Goal: Task Accomplishment & Management: Complete application form

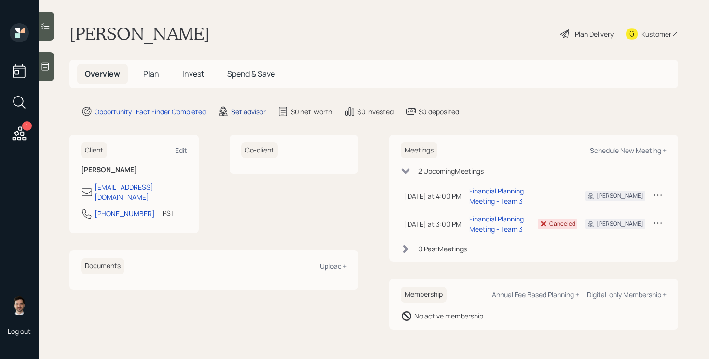
click at [258, 114] on div "Set advisor" at bounding box center [248, 112] width 35 height 10
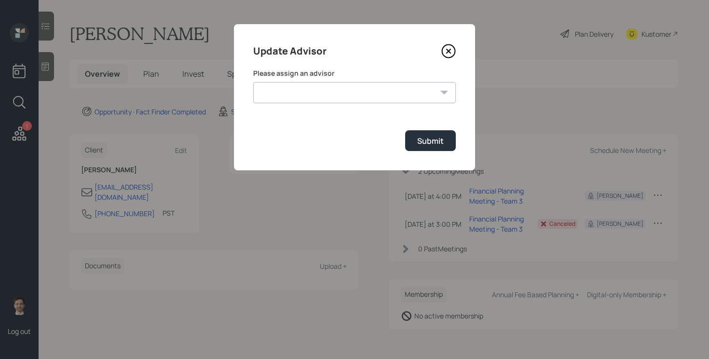
click at [328, 85] on select "[PERSON_NAME] [PERSON_NAME] End [PERSON_NAME] [PERSON_NAME] [PERSON_NAME] [PERS…" at bounding box center [354, 92] width 203 height 21
select select "ef6b64e1-8f62-4a74-b865-a7df4b35b836"
click at [253, 82] on select "[PERSON_NAME] [PERSON_NAME] End [PERSON_NAME] [PERSON_NAME] [PERSON_NAME] [PERS…" at bounding box center [354, 92] width 203 height 21
click at [446, 147] on button "Submit" at bounding box center [430, 140] width 51 height 21
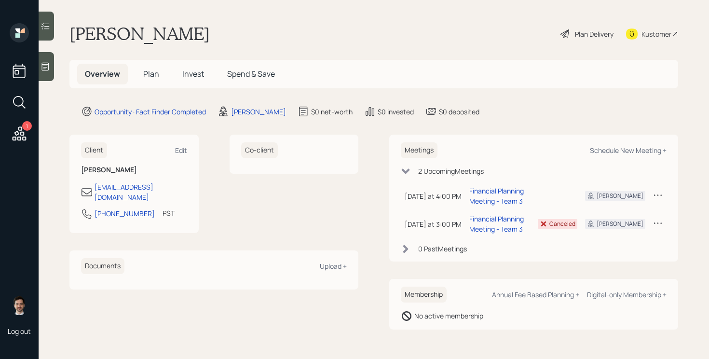
click at [149, 75] on span "Plan" at bounding box center [151, 74] width 16 height 11
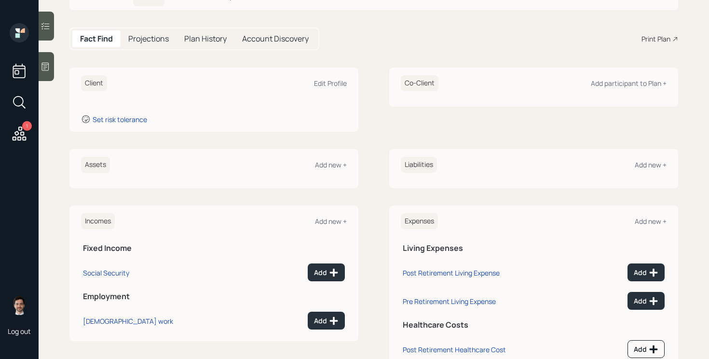
scroll to position [112, 0]
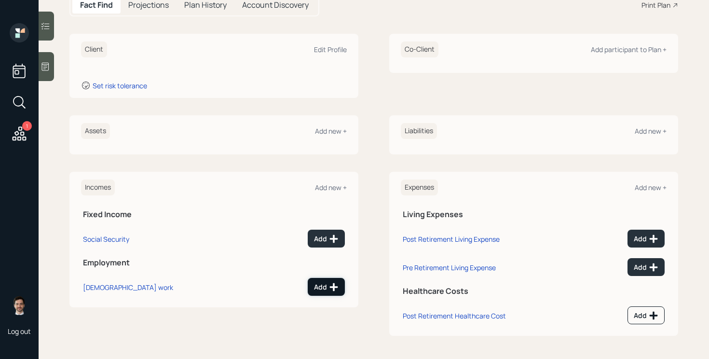
click at [328, 282] on button "Add" at bounding box center [326, 287] width 37 height 18
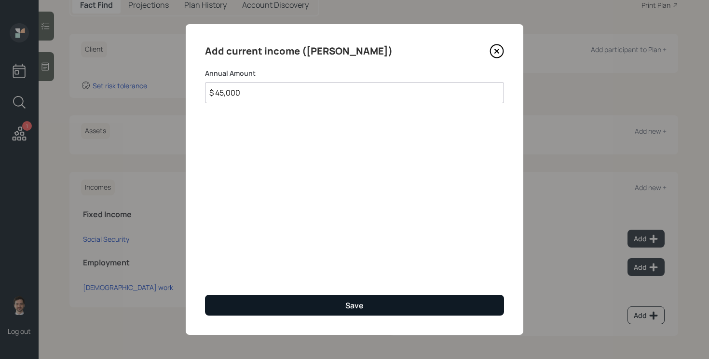
type input "$ 45,000"
click at [284, 306] on button "Save" at bounding box center [354, 305] width 299 height 21
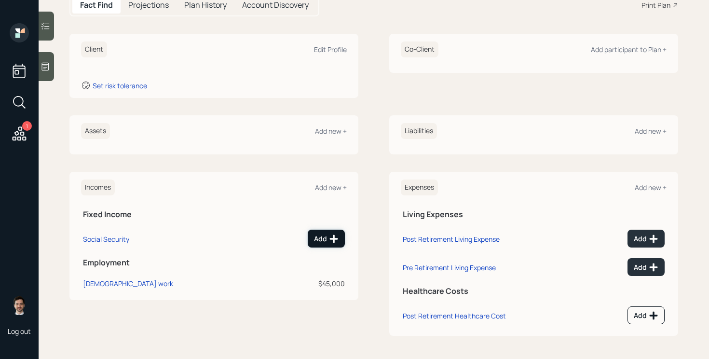
click at [322, 234] on div "Add" at bounding box center [326, 239] width 25 height 10
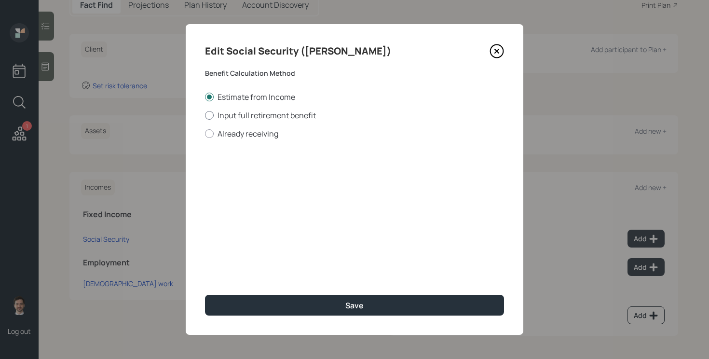
click at [261, 114] on label "Input full retirement benefit" at bounding box center [354, 115] width 299 height 11
click at [205, 115] on input "Input full retirement benefit" at bounding box center [205, 115] width 0 height 0
radio input "true"
click at [256, 170] on input "$" at bounding box center [354, 174] width 299 height 21
type input "$ 1,450"
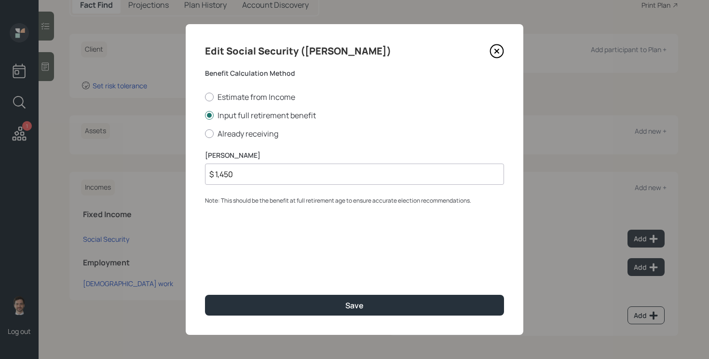
click at [205, 295] on button "Save" at bounding box center [354, 305] width 299 height 21
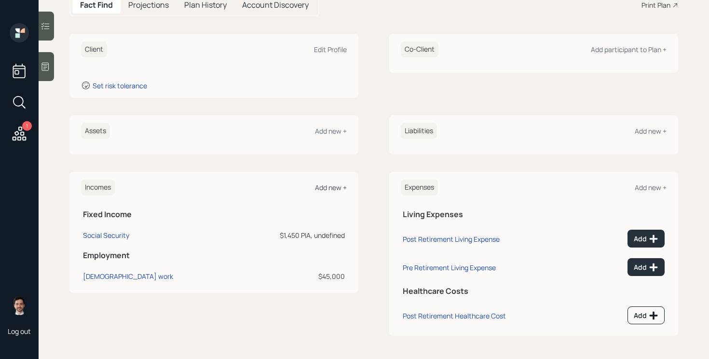
click at [326, 189] on div "Add new +" at bounding box center [331, 187] width 32 height 9
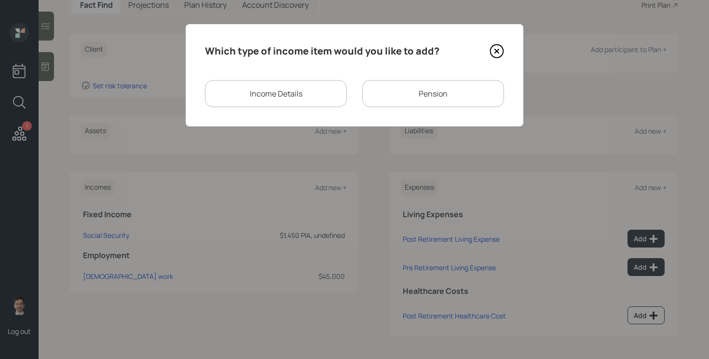
click at [422, 100] on div "Pension" at bounding box center [433, 93] width 142 height 27
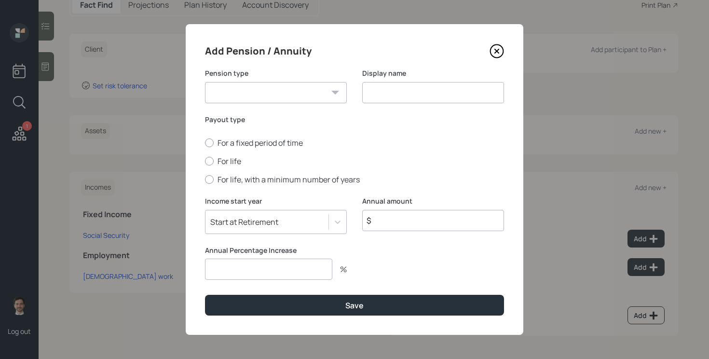
click at [299, 99] on select "Pension Annuity" at bounding box center [276, 92] width 142 height 21
select select "pension"
click at [205, 82] on select "Pension Annuity" at bounding box center [276, 92] width 142 height 21
click at [386, 87] on input at bounding box center [433, 92] width 142 height 21
type input "Pension"
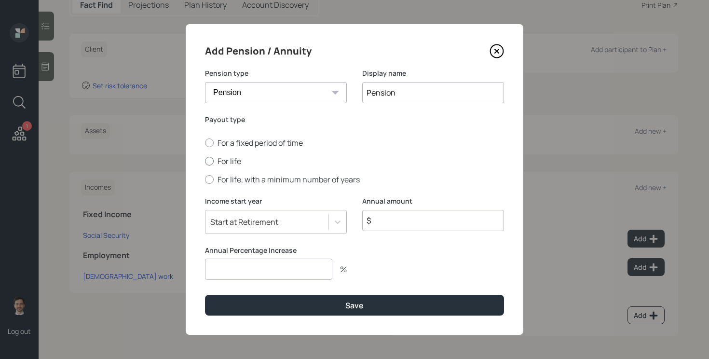
click at [231, 164] on label "For life" at bounding box center [354, 161] width 299 height 11
click at [205, 162] on input "For life" at bounding box center [205, 161] width 0 height 0
radio input "true"
click at [407, 221] on input "$" at bounding box center [433, 220] width 142 height 21
type input "$ 8,400"
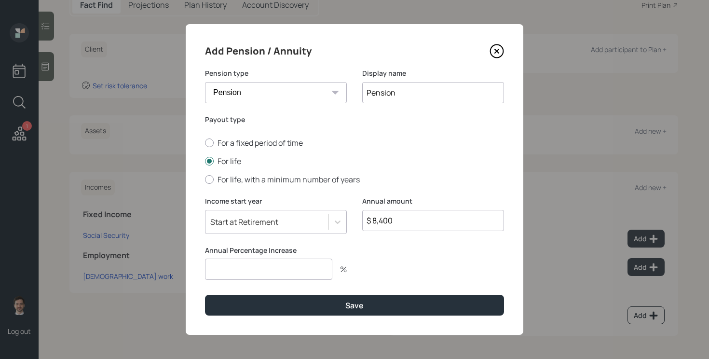
click at [306, 265] on input "number" at bounding box center [268, 269] width 127 height 21
type input "0"
click at [205, 295] on button "Save" at bounding box center [354, 305] width 299 height 21
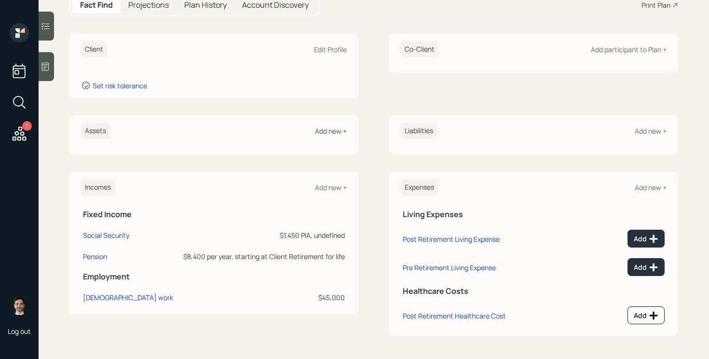
click at [335, 135] on div "Add new +" at bounding box center [331, 130] width 32 height 9
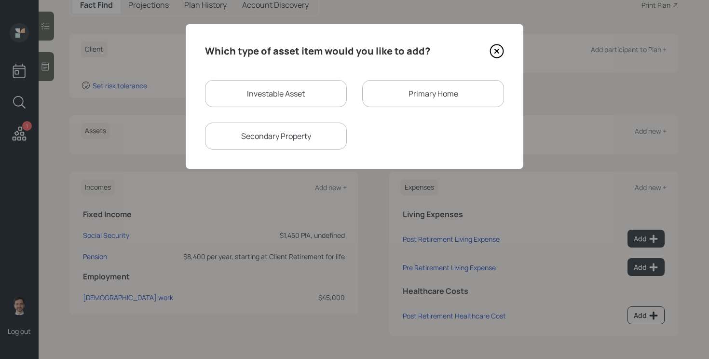
click at [281, 71] on div "Which type of asset item would you like to add? Investable Asset Primary Home S…" at bounding box center [355, 96] width 338 height 145
click at [275, 97] on div "Investable Asset" at bounding box center [276, 93] width 142 height 27
select select "taxable"
select select "balanced"
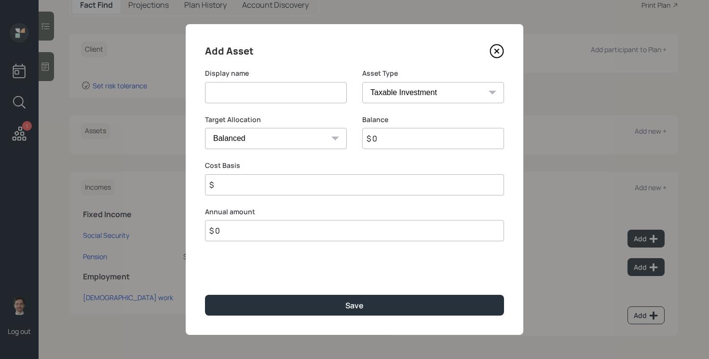
click at [287, 92] on input at bounding box center [276, 92] width 142 height 21
type input "c"
type input "Current 401k"
select select "company_sponsored"
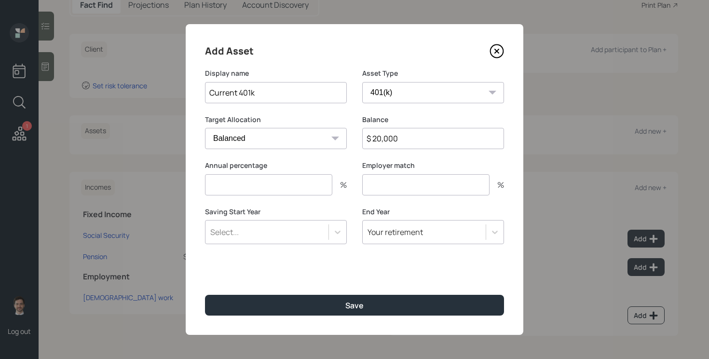
type input "$ 20,000"
type input "6"
type input "3"
type input "a"
click at [205, 295] on button "Save" at bounding box center [354, 305] width 299 height 21
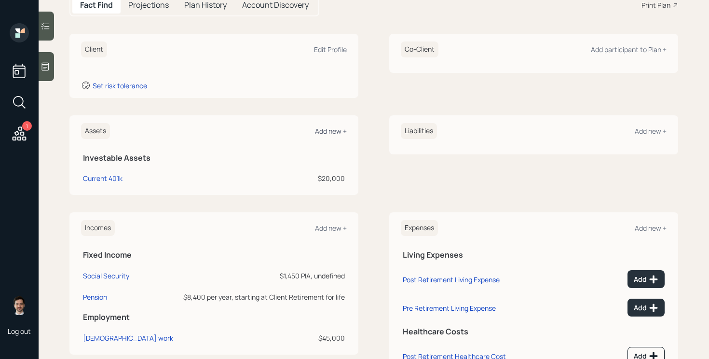
click at [336, 133] on div "Add new +" at bounding box center [331, 130] width 32 height 9
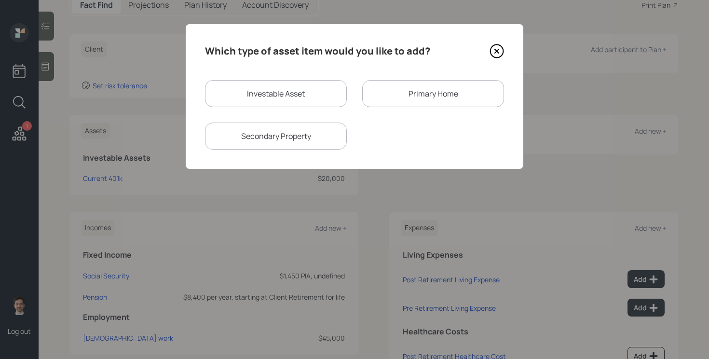
click at [277, 88] on div "Investable Asset" at bounding box center [276, 93] width 142 height 27
select select "taxable"
select select "balanced"
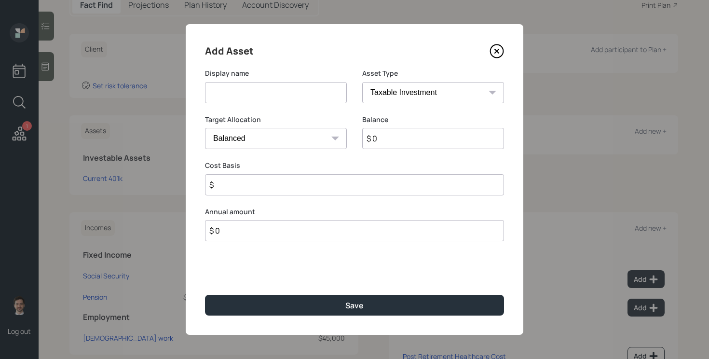
click at [275, 93] on input at bounding box center [276, 92] width 142 height 21
type input "Precious Metals"
type input "$ 45,000"
type input "$ 35,000"
click at [205, 295] on button "Save" at bounding box center [354, 305] width 299 height 21
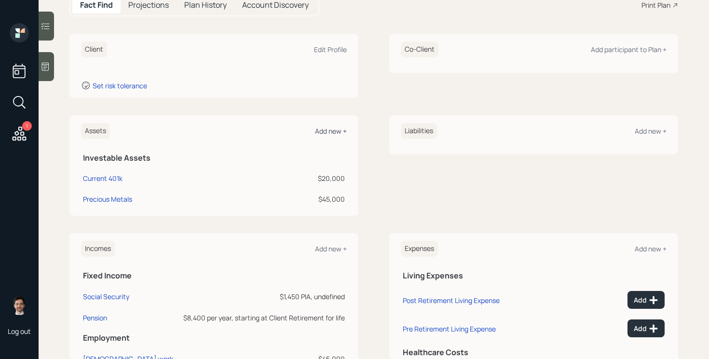
click at [325, 130] on div "Add new +" at bounding box center [331, 130] width 32 height 9
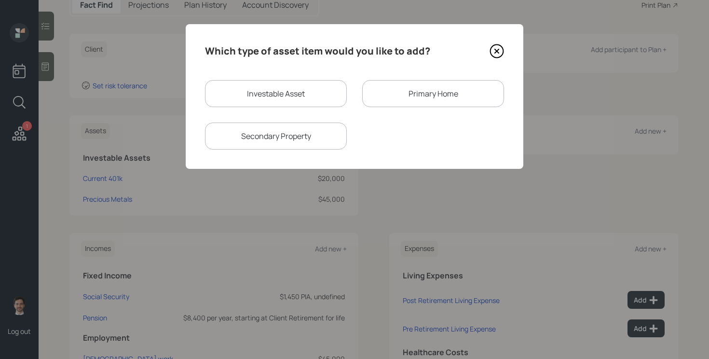
click at [310, 91] on div "Investable Asset" at bounding box center [276, 93] width 142 height 27
select select "taxable"
select select "balanced"
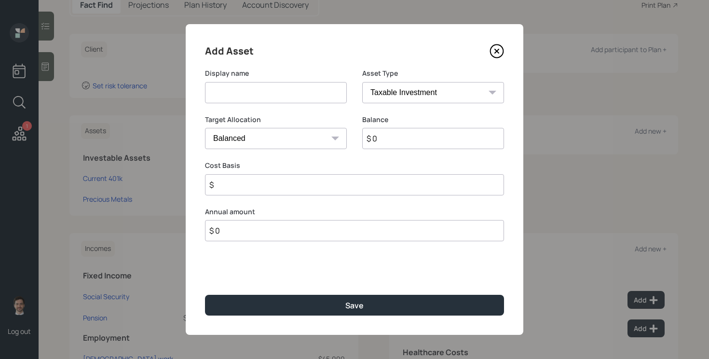
click at [309, 93] on input at bounding box center [276, 92] width 142 height 21
type input "Savings"
type input "$ 50,000"
click at [205, 295] on button "Save" at bounding box center [354, 305] width 299 height 21
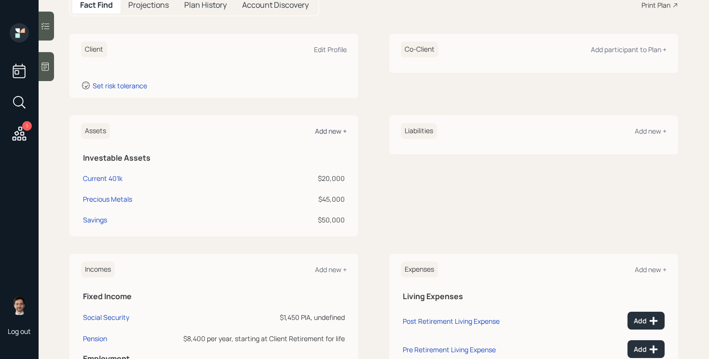
click at [333, 128] on div "Add new +" at bounding box center [331, 130] width 32 height 9
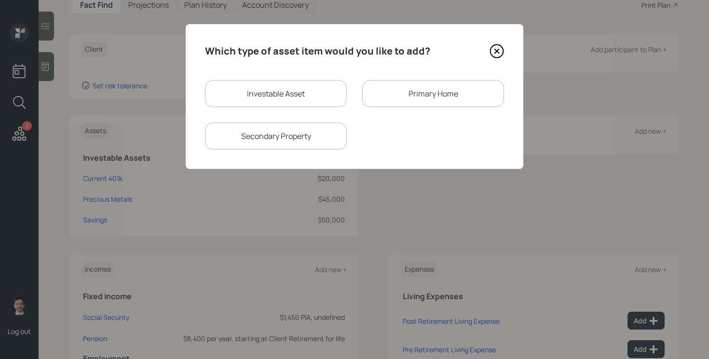
click at [284, 91] on div "Investable Asset" at bounding box center [276, 93] width 142 height 27
select select "taxable"
select select "balanced"
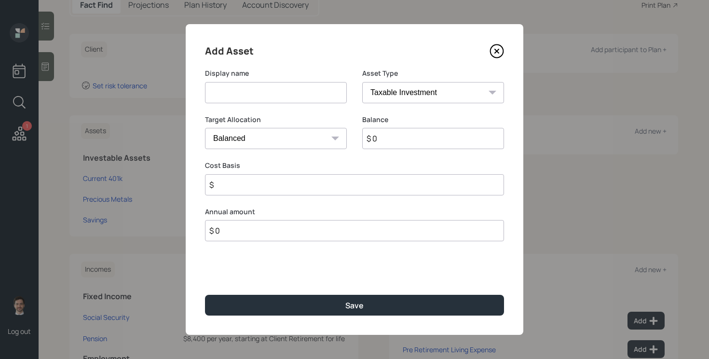
click at [247, 92] on input at bounding box center [276, 92] width 142 height 21
type input "Checking"
select select "emergency_fund"
type input "$ 20,000"
click at [205, 295] on button "Save" at bounding box center [354, 305] width 299 height 21
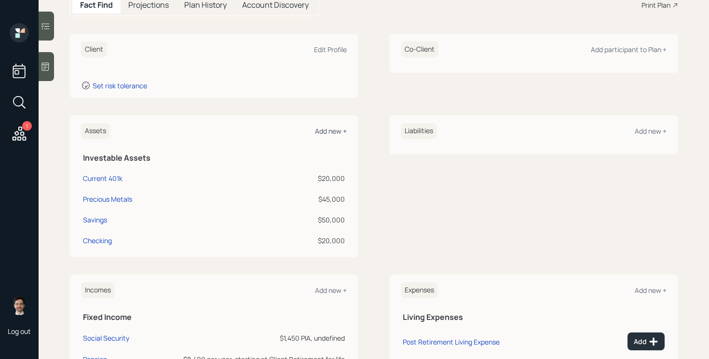
click at [338, 128] on div "Add new +" at bounding box center [331, 130] width 32 height 9
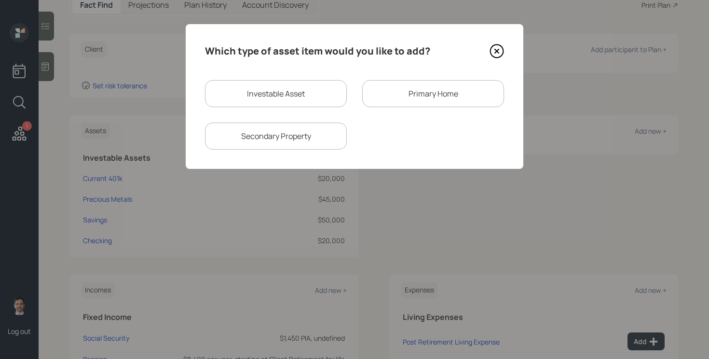
click at [427, 94] on div "Primary Home" at bounding box center [433, 93] width 142 height 27
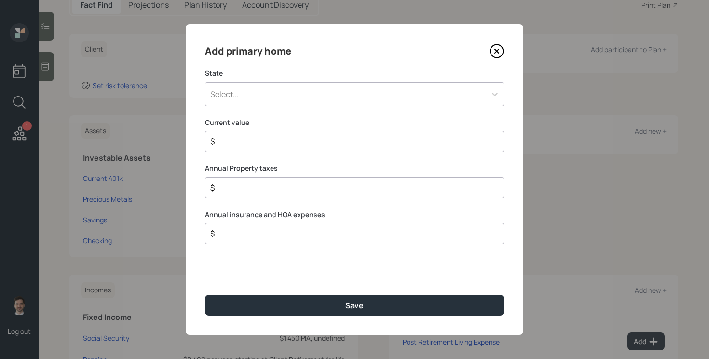
click at [345, 92] on div "Select..." at bounding box center [346, 94] width 280 height 16
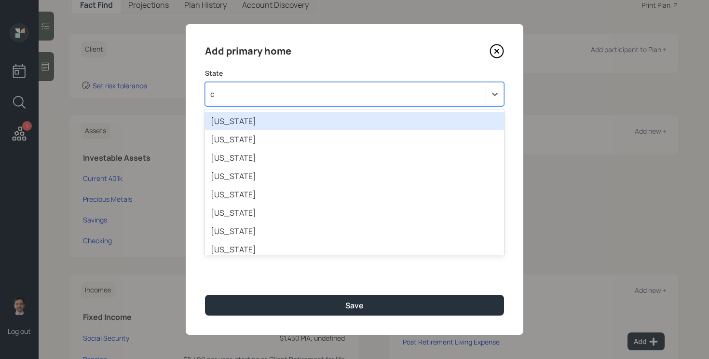
type input "ca"
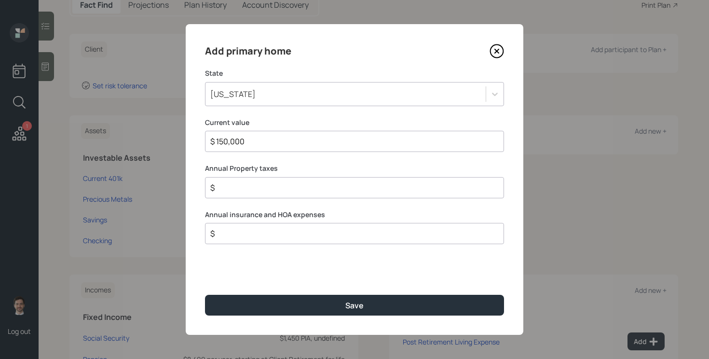
click at [205, 295] on button "Save" at bounding box center [354, 305] width 299 height 21
type input "$ 150,000"
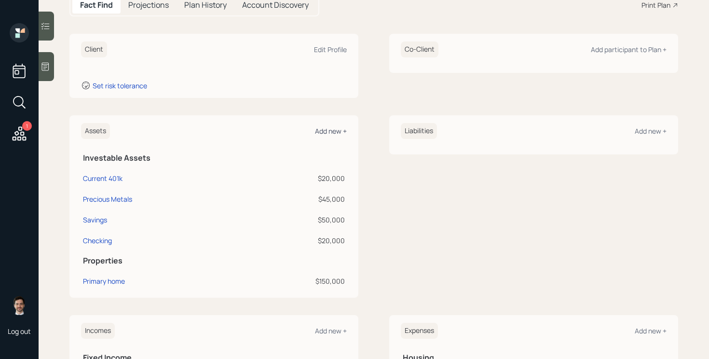
click at [339, 129] on div "Add new +" at bounding box center [331, 130] width 32 height 9
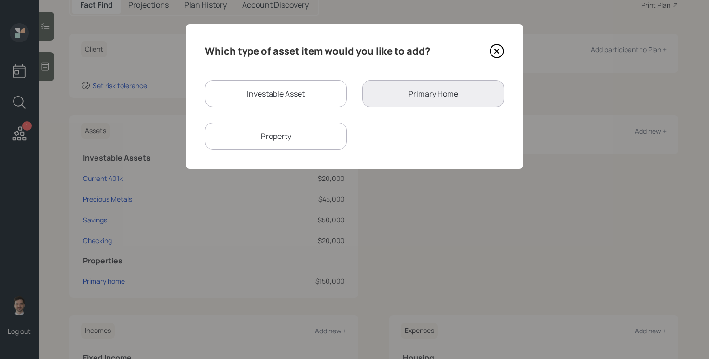
click at [289, 74] on div "Which type of asset item would you like to add? Investable Asset Primary Home P…" at bounding box center [355, 96] width 338 height 145
click at [282, 91] on div "Investable Asset" at bounding box center [276, 93] width 142 height 27
select select "taxable"
select select "balanced"
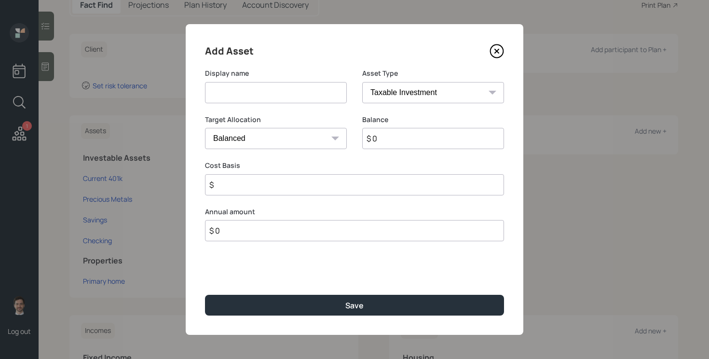
click at [281, 92] on input at bounding box center [276, 92] width 142 height 21
type input "IRA"
select select "ira"
type input "$"
type input "$ 20,000"
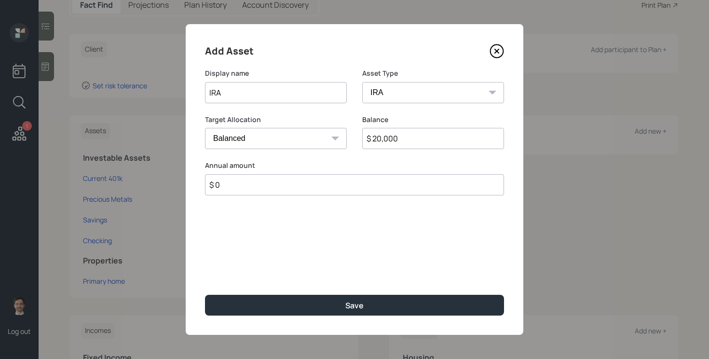
type input "$ 0"
click at [205, 295] on button "Save" at bounding box center [354, 305] width 299 height 21
